Goal: Navigation & Orientation: Go to known website

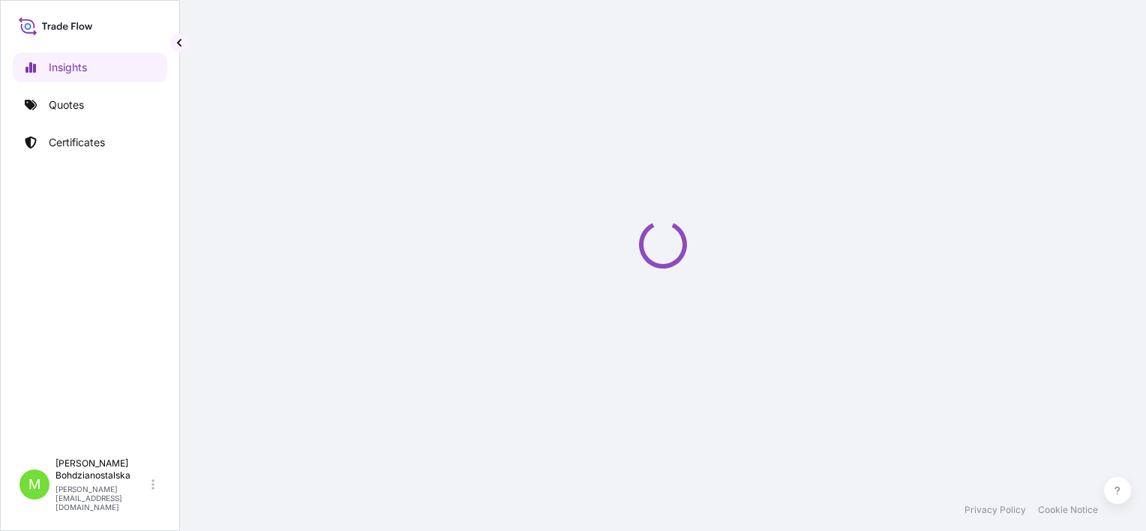
select select "2025"
